Goal: Download file/media

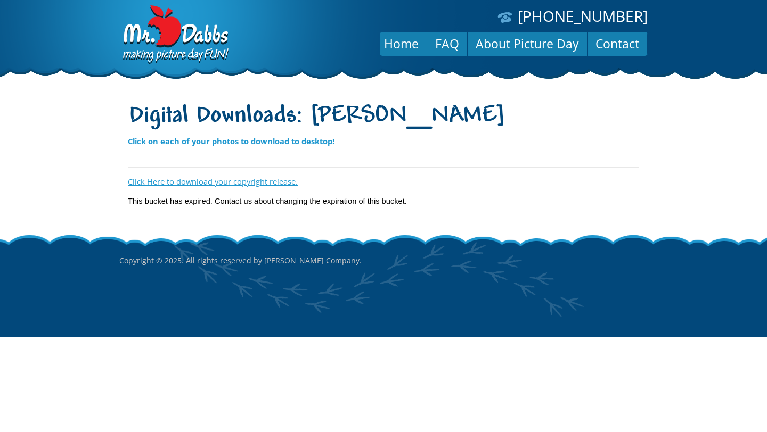
click at [213, 183] on link "Click Here to download your copyright release." at bounding box center [213, 181] width 170 height 11
click at [404, 45] on link "Home" at bounding box center [401, 44] width 51 height 26
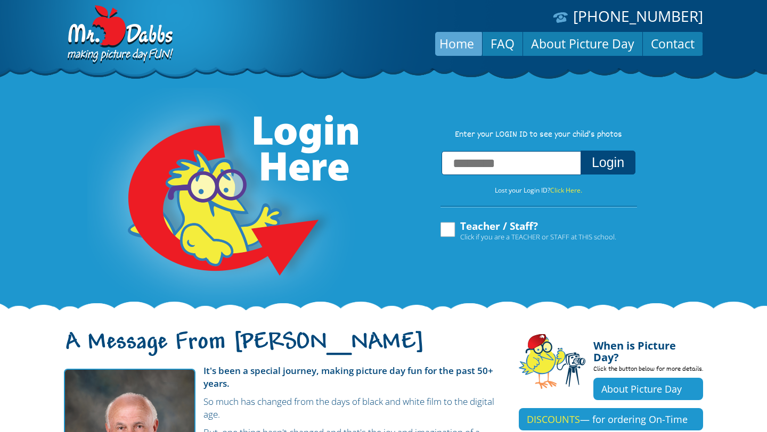
click at [482, 166] on input "text" at bounding box center [512, 163] width 140 height 24
type input "**********"
click at [592, 168] on button "Login" at bounding box center [608, 163] width 55 height 24
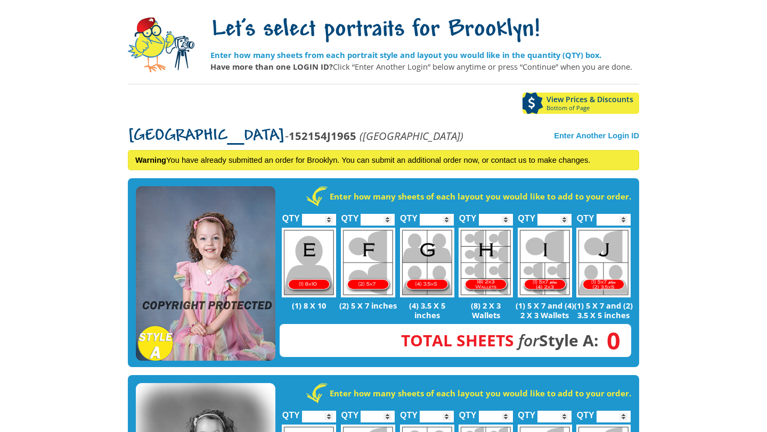
scroll to position [103, 0]
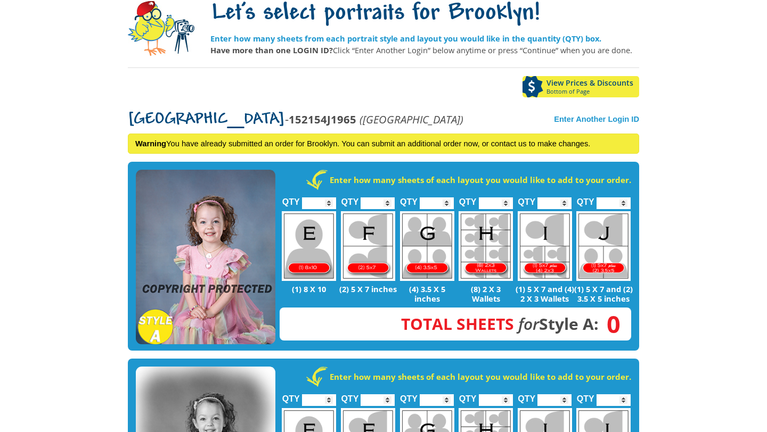
click at [224, 234] on img at bounding box center [206, 257] width 140 height 175
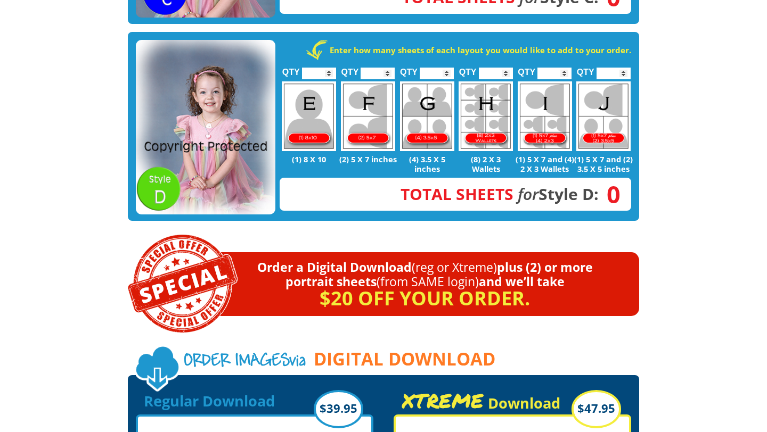
scroll to position [826, 0]
